Goal: Navigation & Orientation: Understand site structure

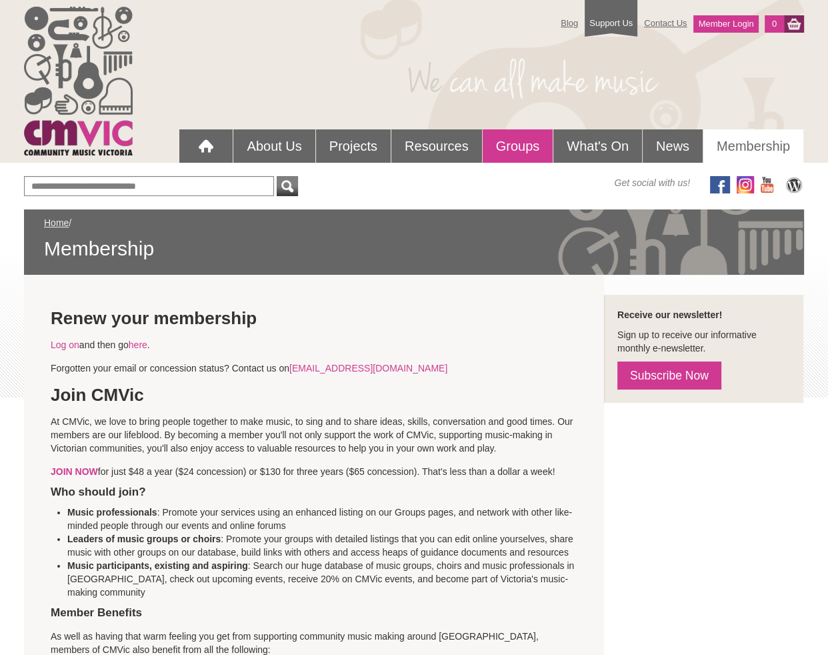
scroll to position [5, 0]
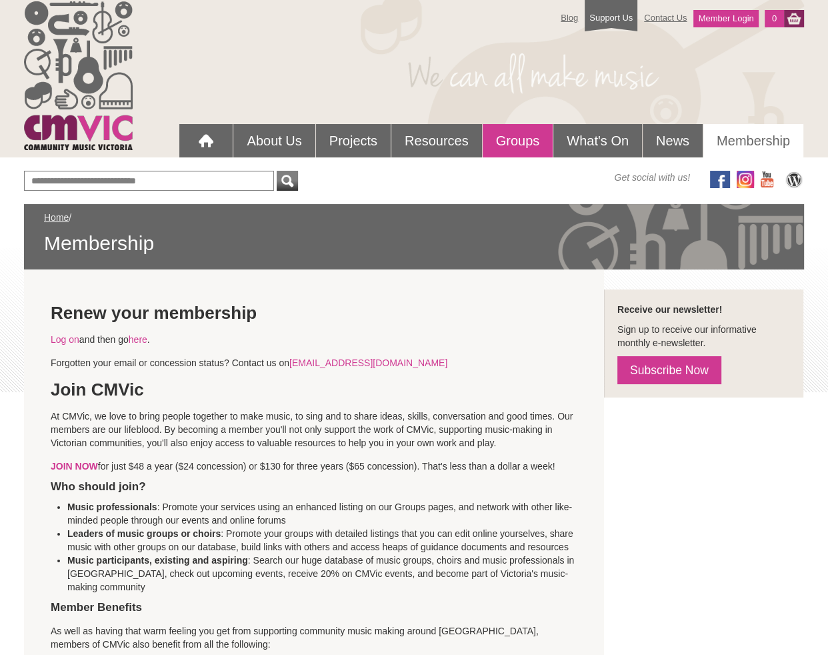
type input "**********"
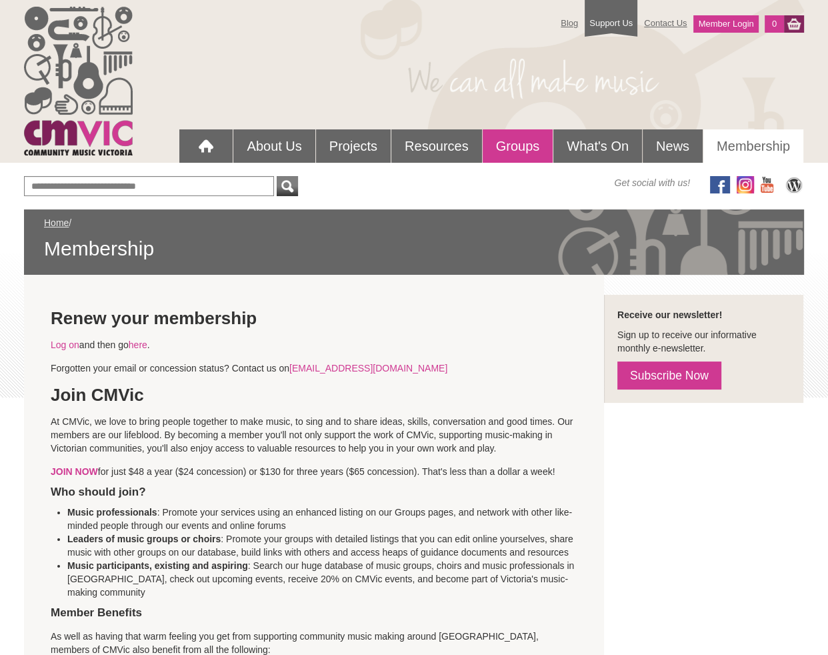
click at [507, 147] on link "Groups" at bounding box center [518, 145] width 71 height 33
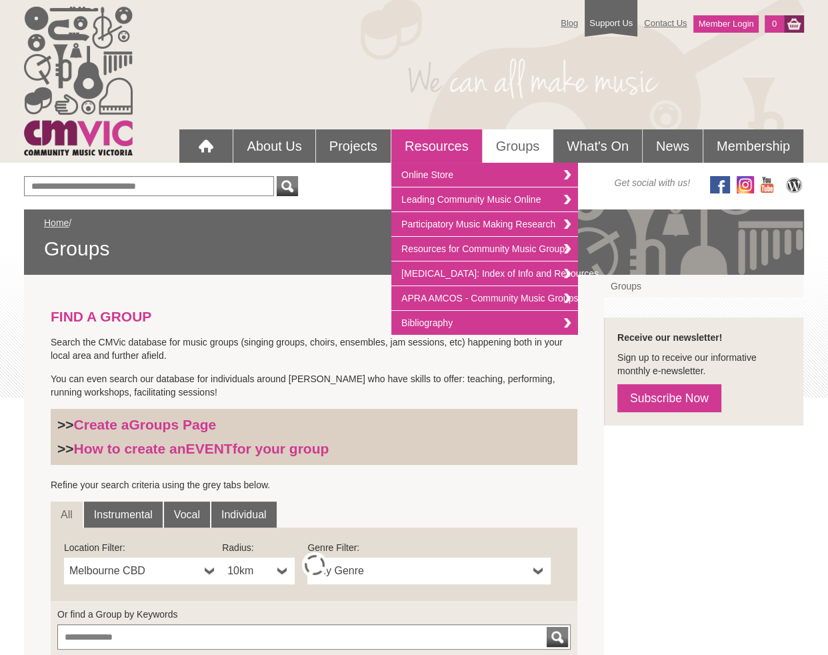
click at [432, 147] on link "Resources" at bounding box center [436, 145] width 91 height 33
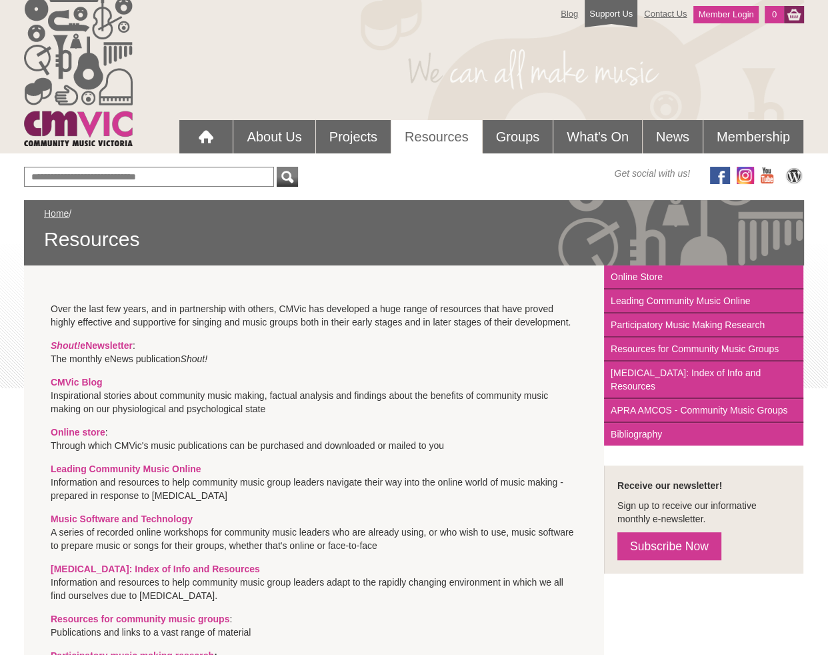
scroll to position [7, 0]
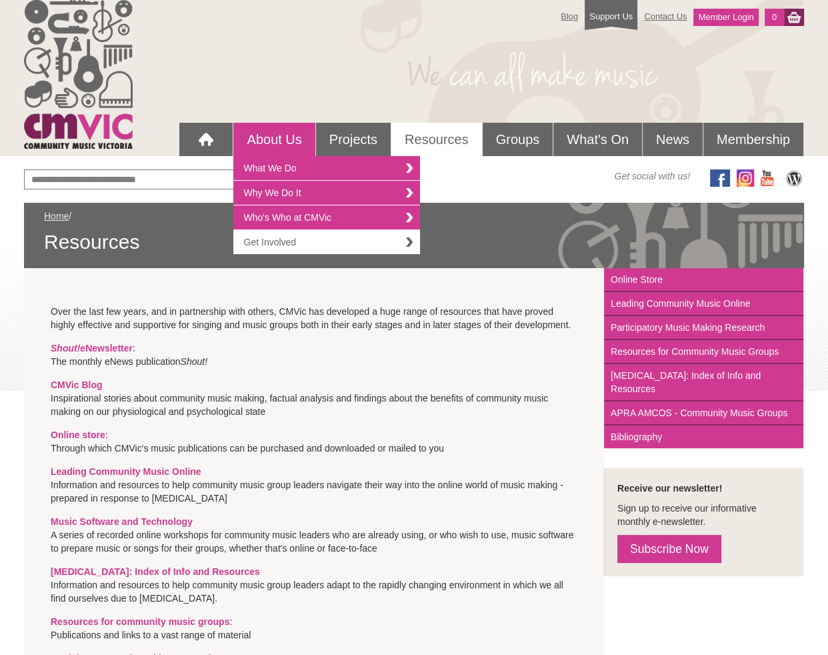
click at [276, 243] on link "Get Involved" at bounding box center [326, 242] width 187 height 24
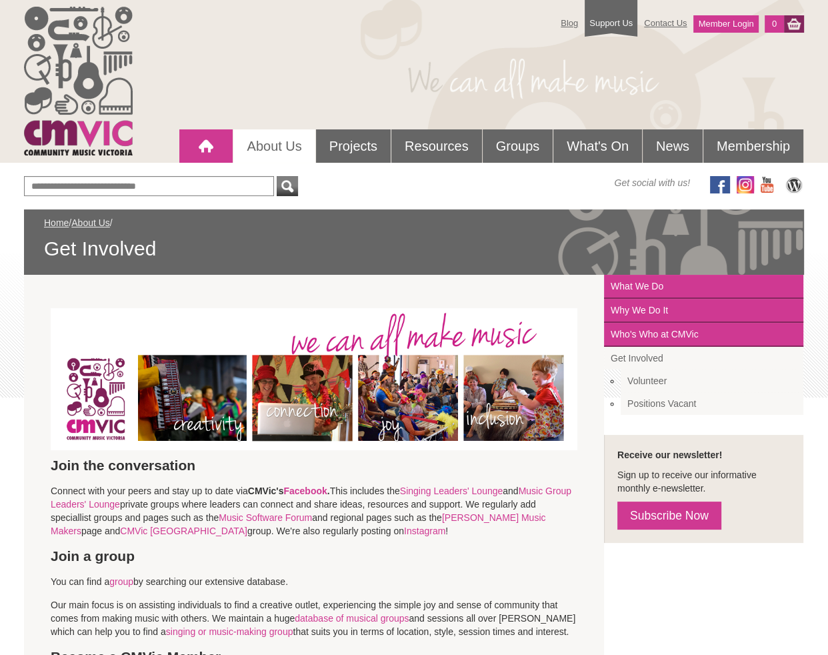
click at [197, 144] on div at bounding box center [206, 146] width 27 height 27
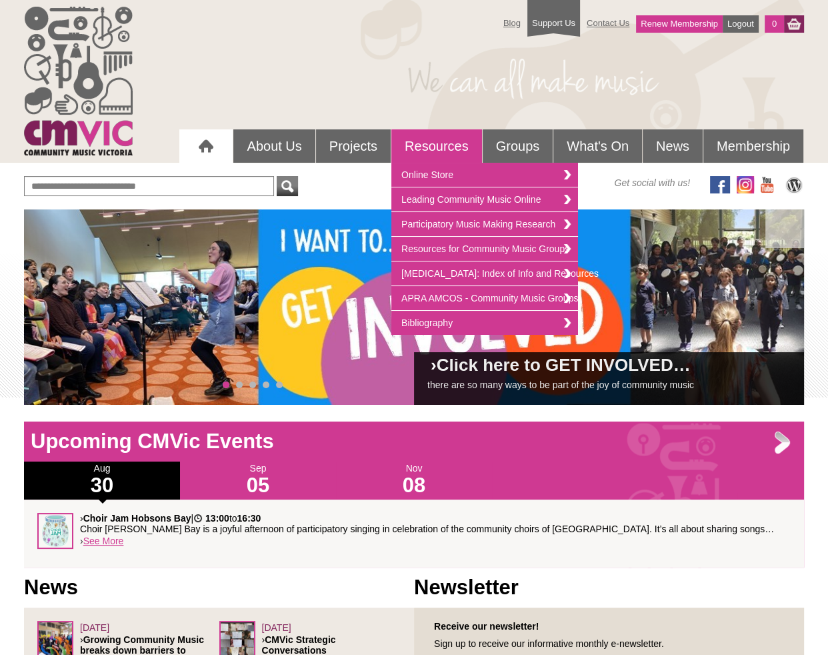
click at [439, 146] on link "Resources" at bounding box center [436, 145] width 91 height 33
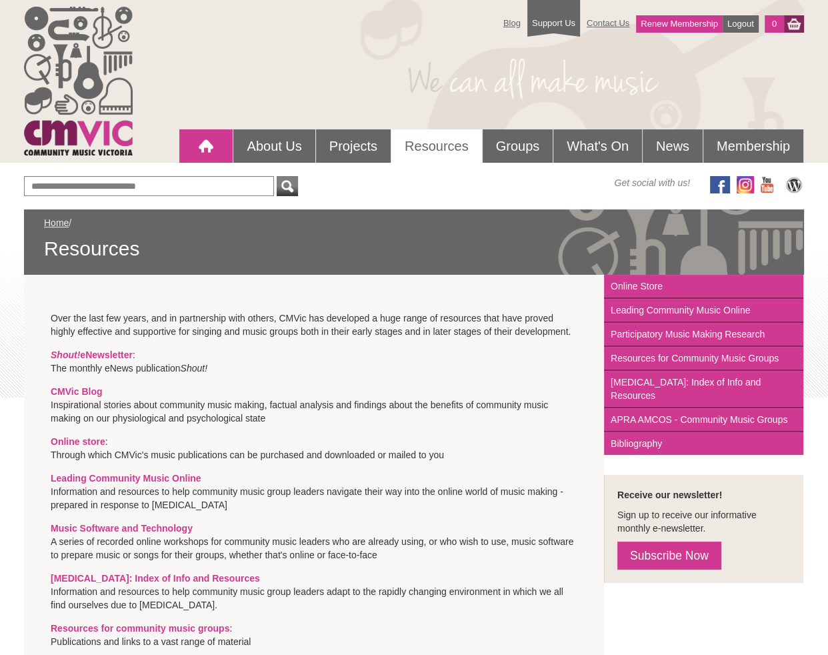
click at [201, 151] on div at bounding box center [206, 146] width 27 height 27
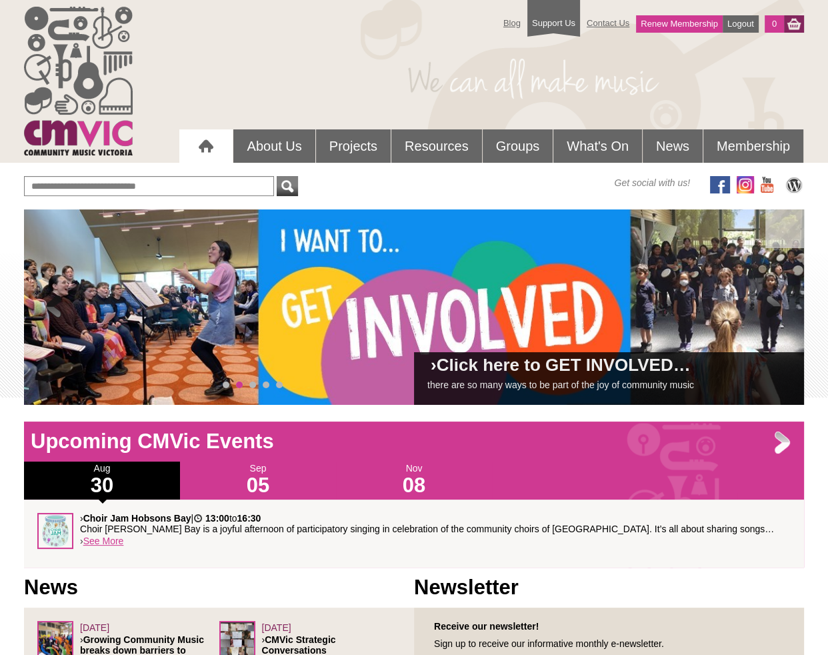
click at [46, 312] on span at bounding box center [54, 307] width 27 height 27
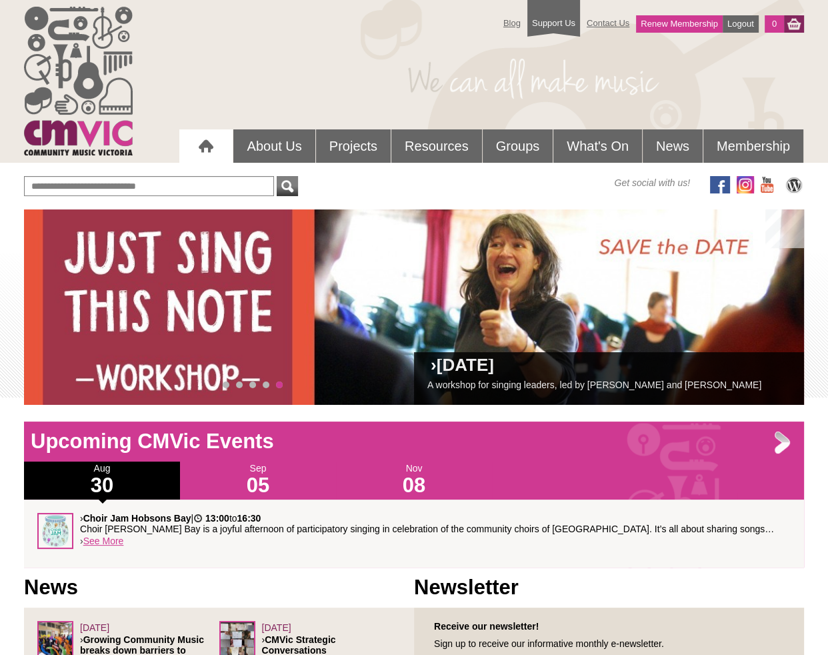
click at [198, 147] on div at bounding box center [206, 146] width 27 height 27
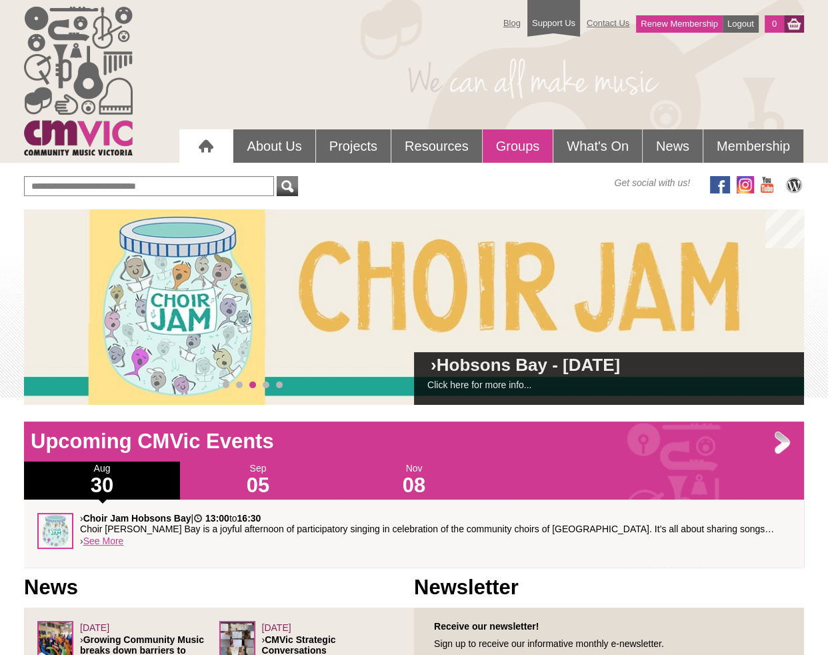
click at [524, 144] on link "Groups" at bounding box center [518, 145] width 71 height 33
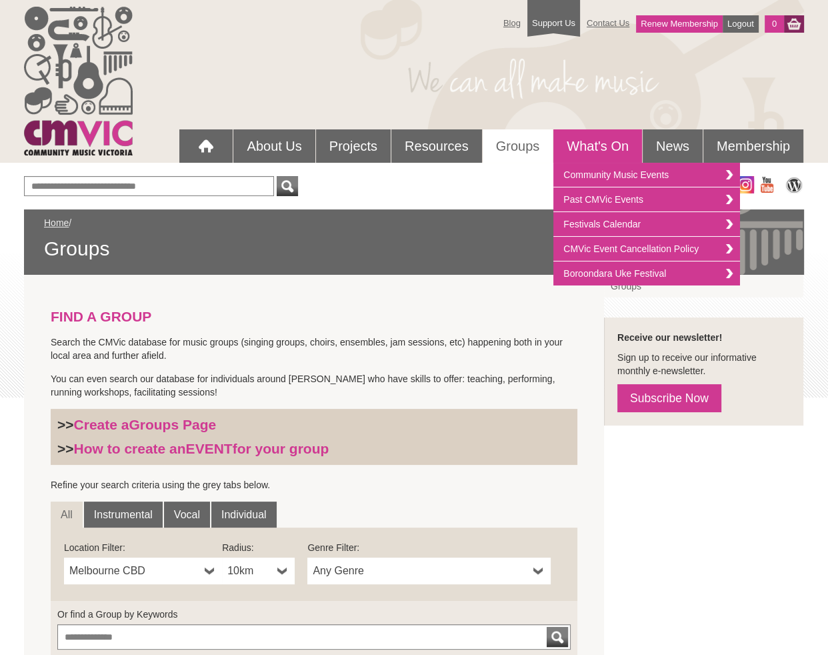
click at [593, 146] on link "What's On" at bounding box center [597, 145] width 89 height 33
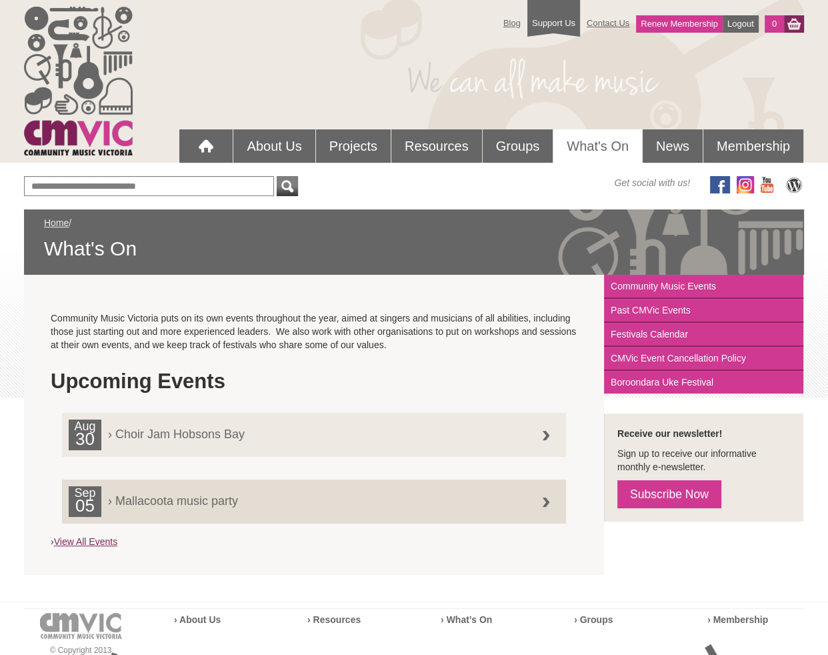
click at [89, 544] on link "View All Events" at bounding box center [85, 541] width 63 height 11
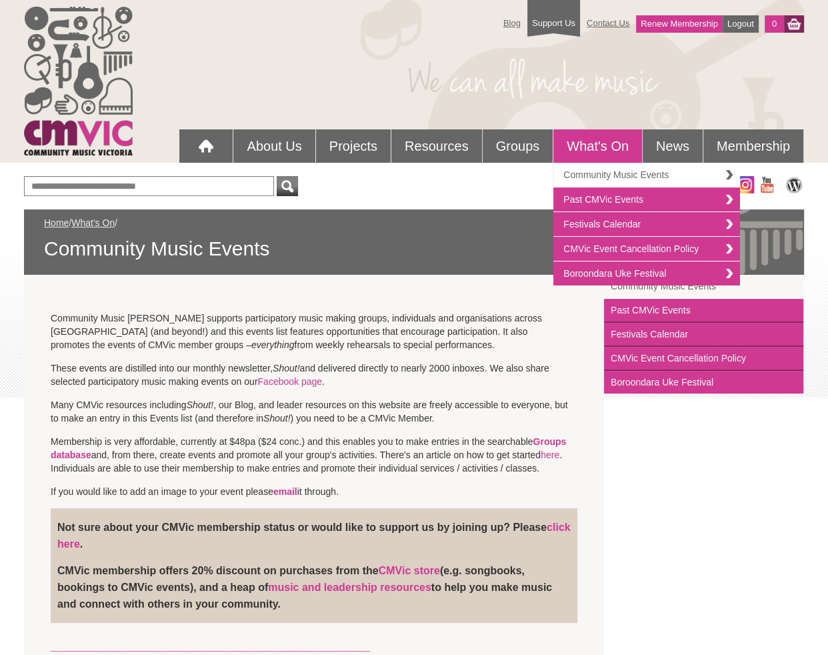
click at [614, 174] on link "Community Music Events" at bounding box center [646, 175] width 187 height 25
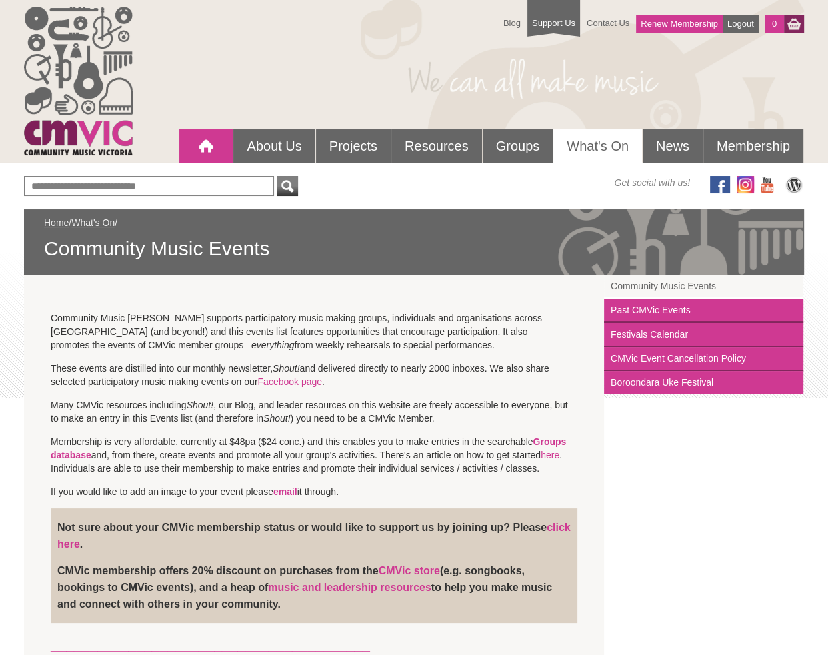
click at [205, 147] on div at bounding box center [206, 146] width 27 height 27
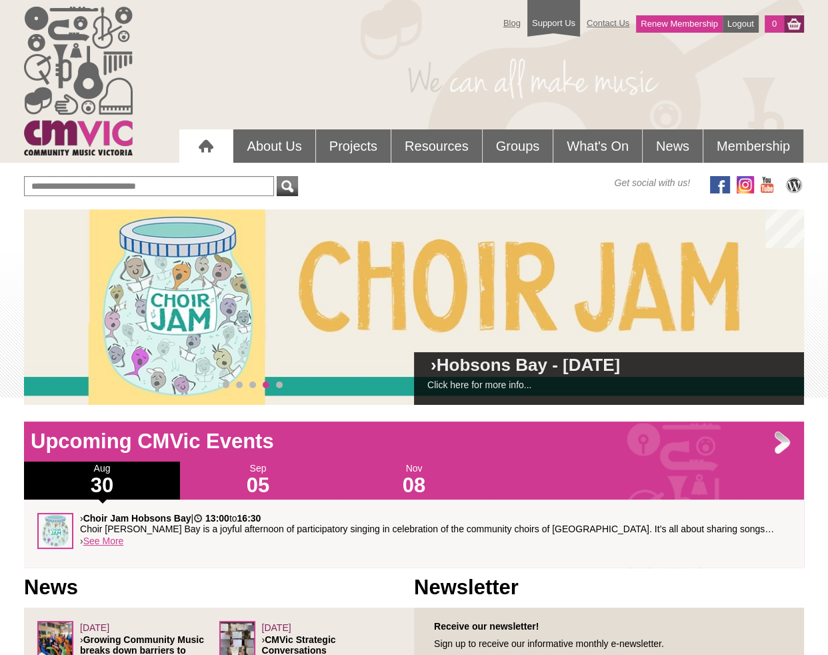
click at [204, 139] on div at bounding box center [206, 146] width 27 height 27
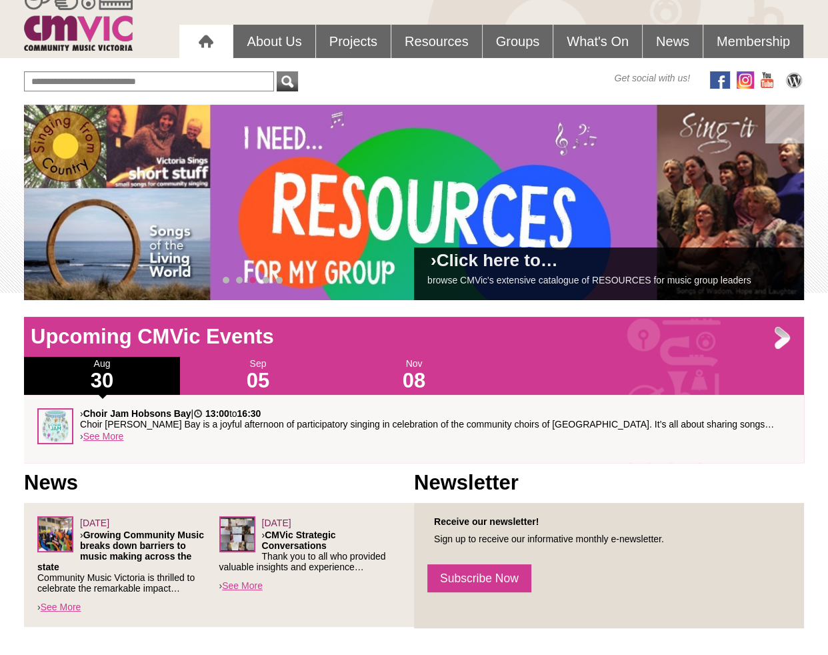
scroll to position [106, 0]
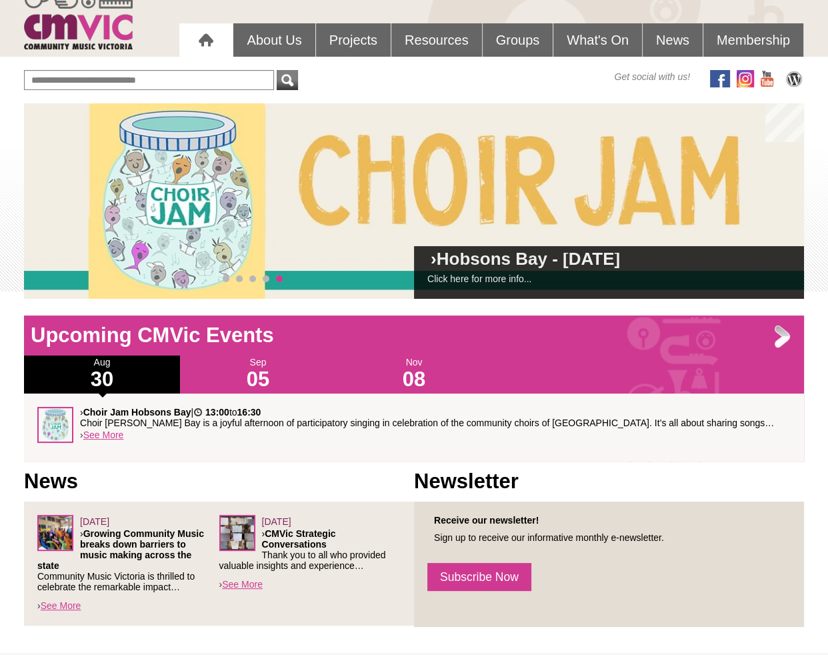
click at [207, 33] on div at bounding box center [206, 40] width 27 height 27
